Goal: Transaction & Acquisition: Book appointment/travel/reservation

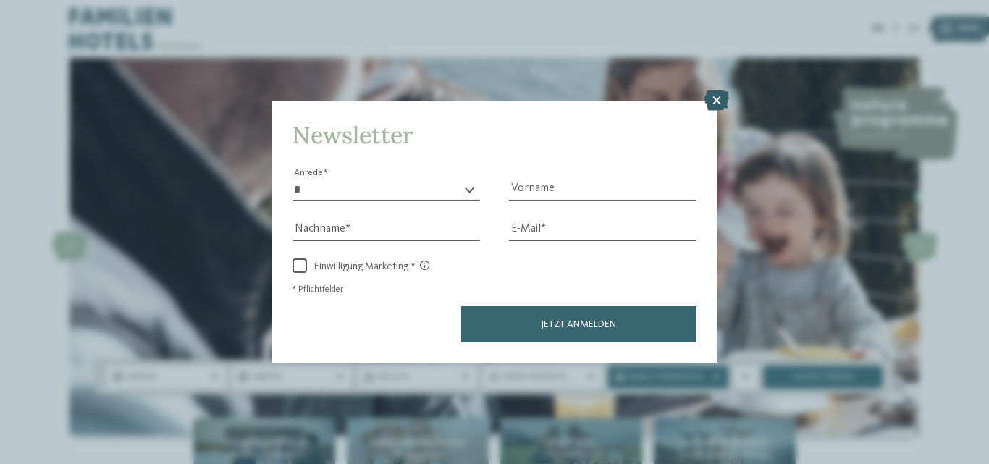
click at [715, 99] on icon at bounding box center [717, 101] width 25 height 20
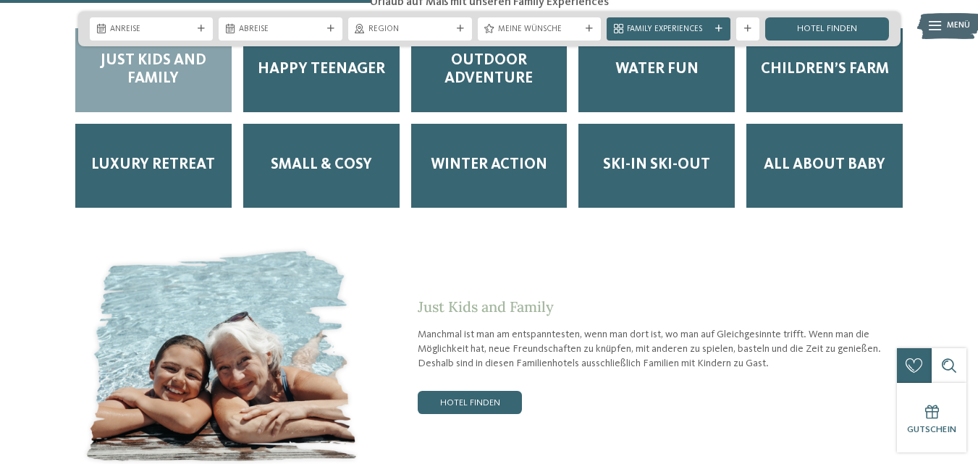
scroll to position [2030, 0]
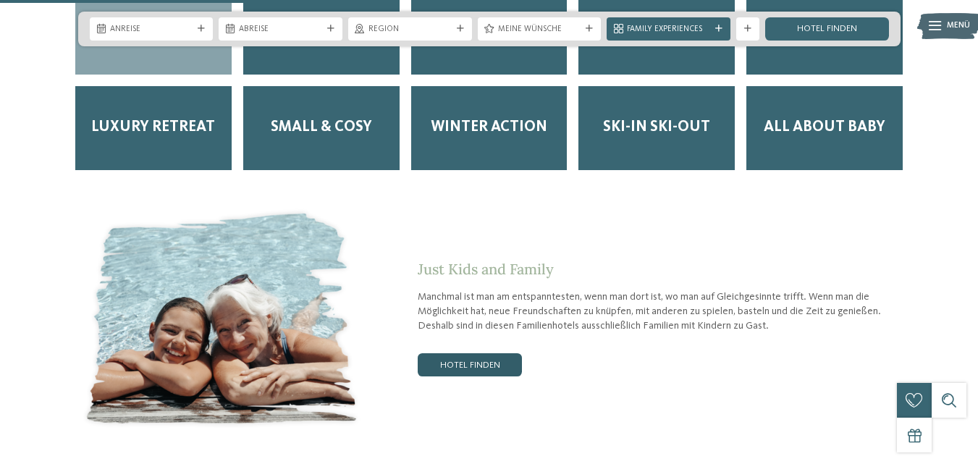
click at [472, 353] on link "Hotel finden" at bounding box center [470, 364] width 104 height 23
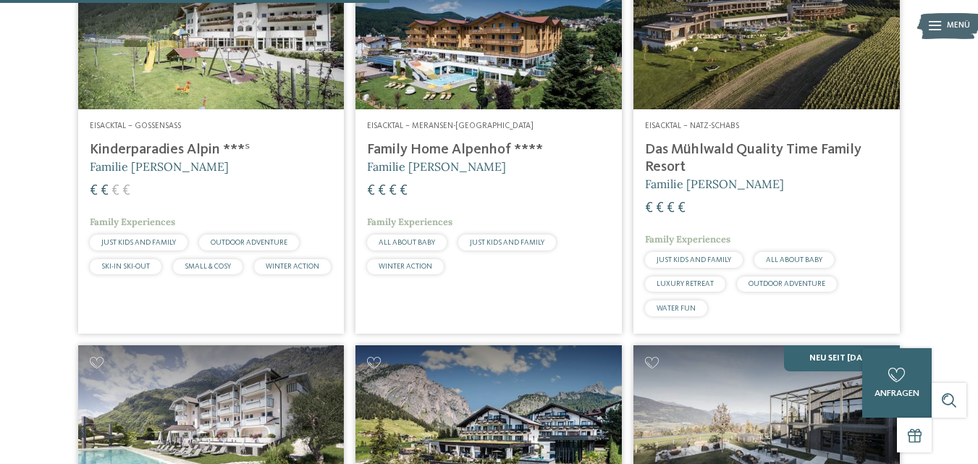
scroll to position [831, 0]
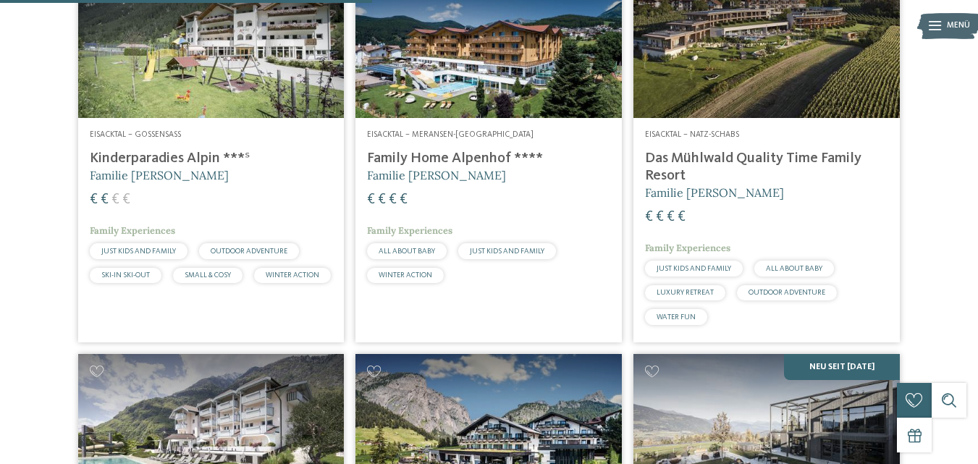
click at [198, 85] on img at bounding box center [211, 44] width 266 height 150
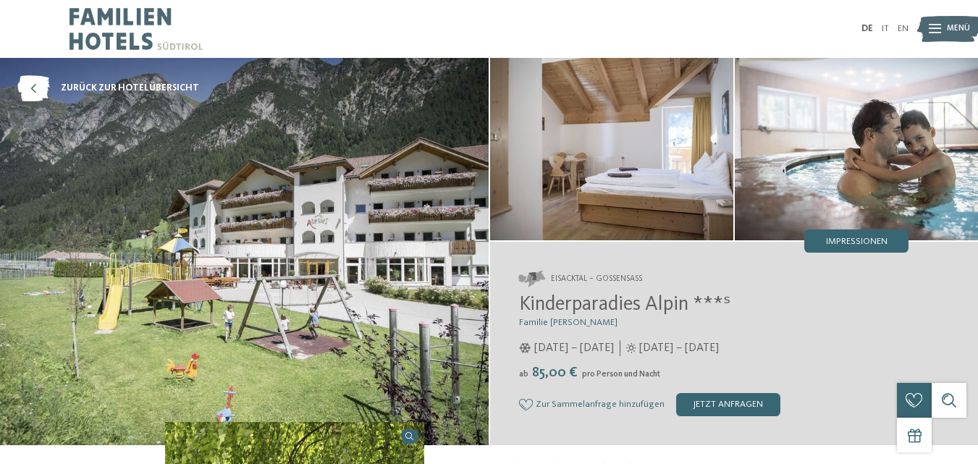
click at [866, 125] on img at bounding box center [856, 149] width 243 height 182
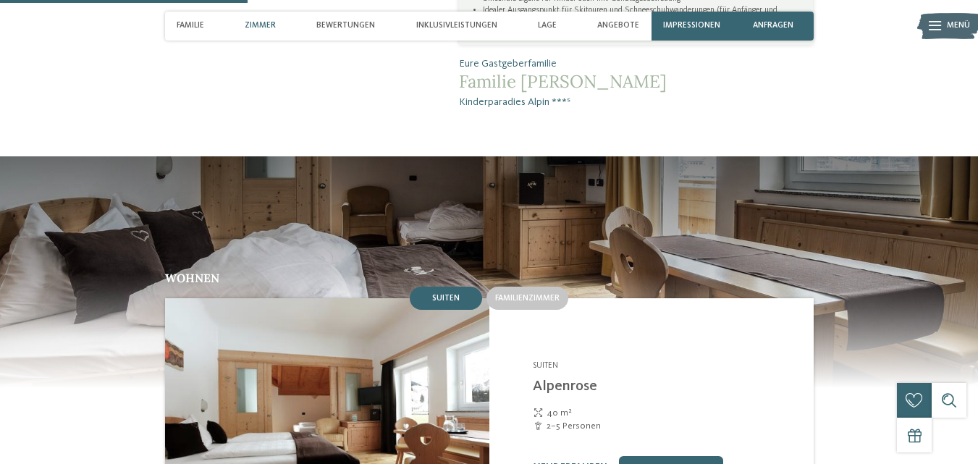
scroll to position [1016, 0]
